Goal: Check status: Check status

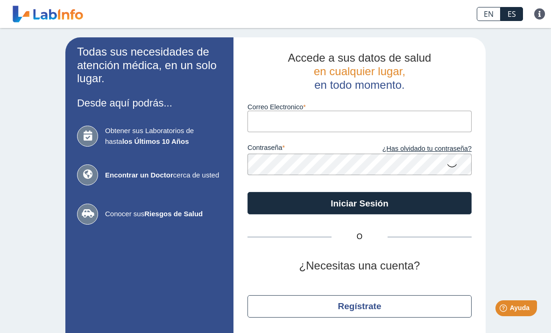
type input "omedero@gmail.com"
click at [360, 203] on button "Iniciar Sesión" at bounding box center [360, 203] width 224 height 22
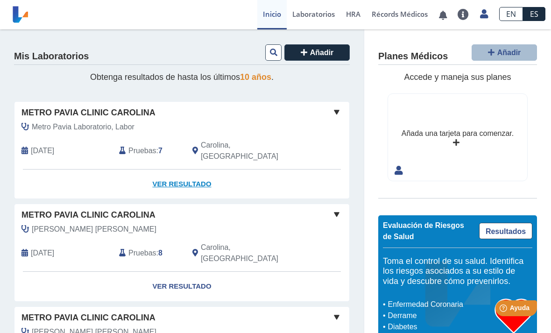
click at [171, 170] on link "Ver Resultado" at bounding box center [181, 184] width 335 height 29
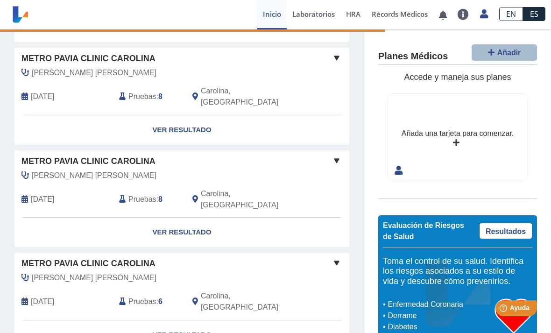
scroll to position [156, 0]
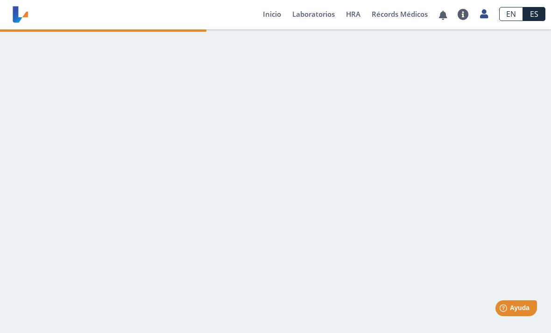
click at [171, 4] on div "Metro [PERSON_NAME] Clinic Carolina envió nuevos resultados de laboratorio Para…" at bounding box center [138, 14] width 220 height 28
